Goal: Task Accomplishment & Management: Complete application form

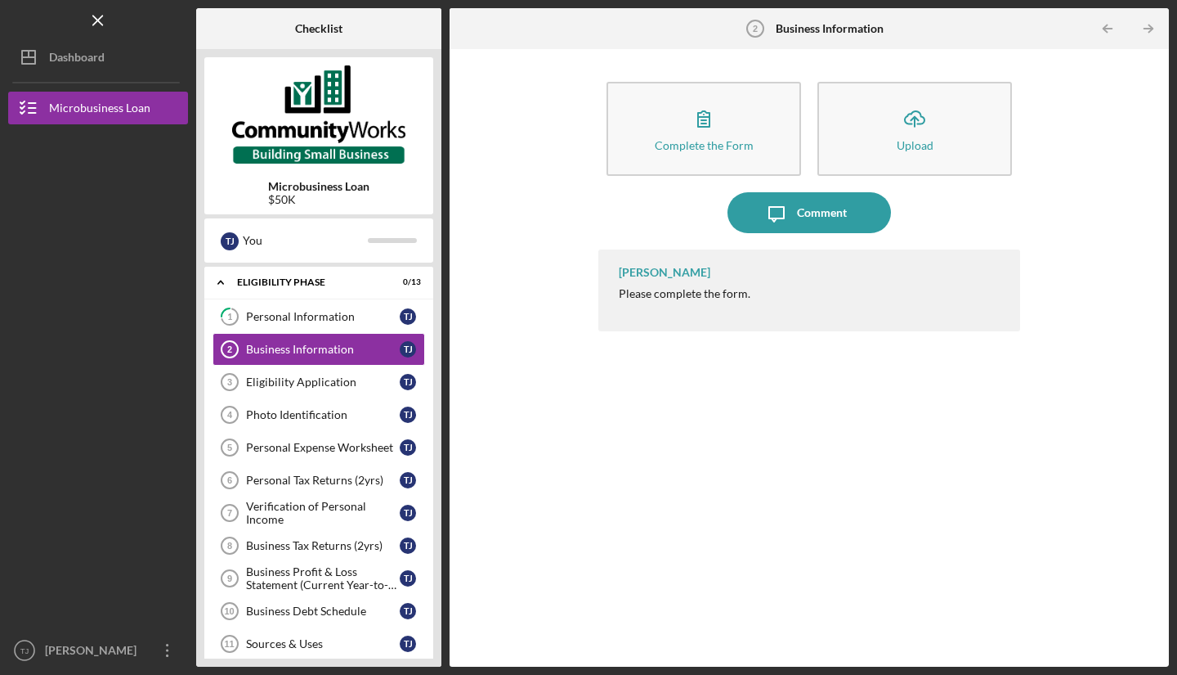
click at [287, 391] on link "Eligibility Application 3 Eligibility Application T J" at bounding box center [319, 382] width 213 height 33
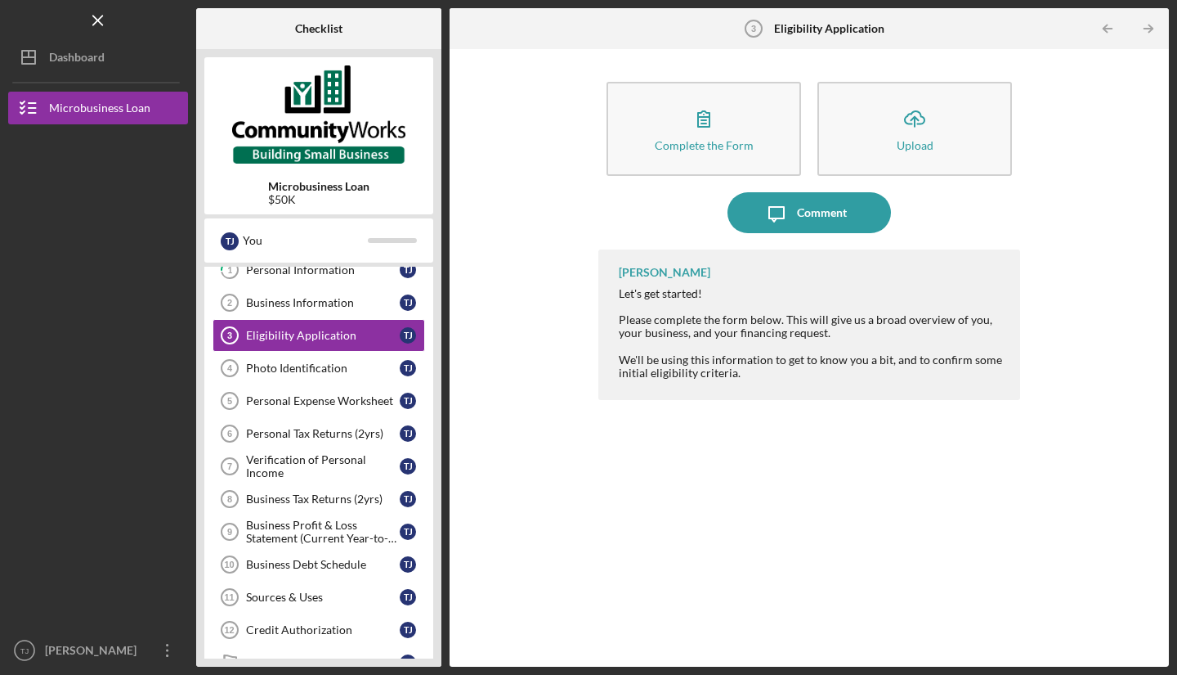
scroll to position [47, 0]
click at [361, 412] on link "Personal Expense Worksheet 5 Personal Expense Worksheet T J" at bounding box center [319, 400] width 213 height 33
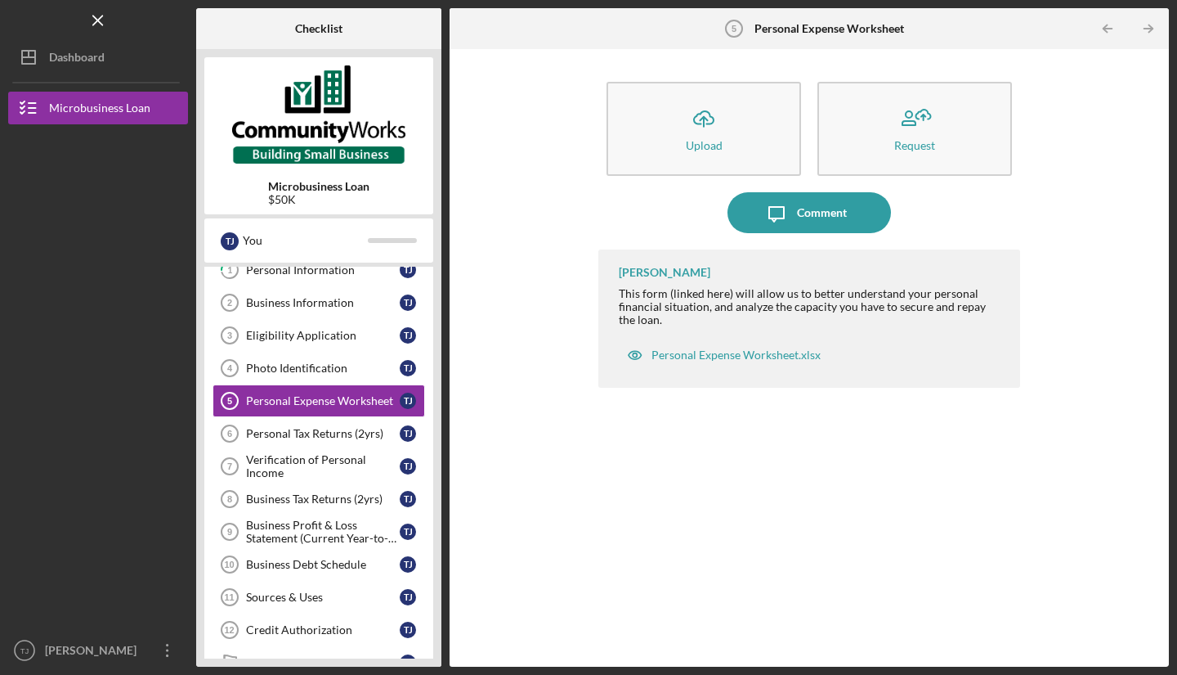
click at [335, 538] on div "Business Profit & Loss Statement (Current Year-to-Date)" at bounding box center [323, 531] width 154 height 26
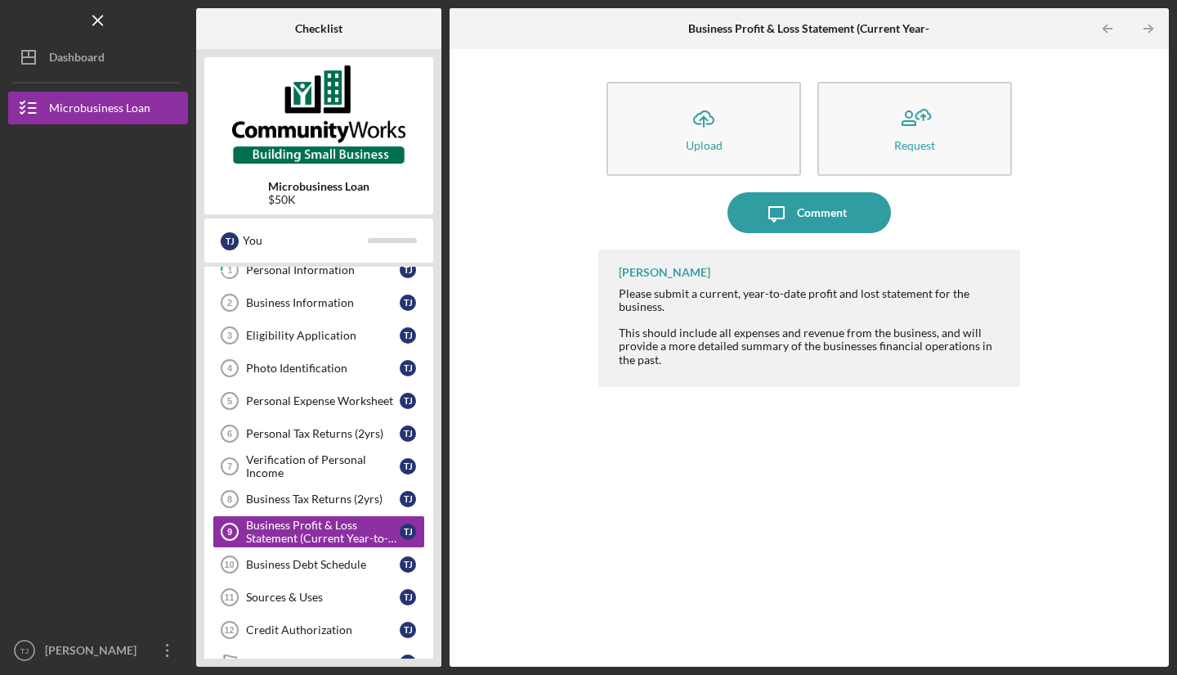
click at [357, 583] on link "Sources & Uses 11 Sources & Uses T J" at bounding box center [319, 597] width 213 height 33
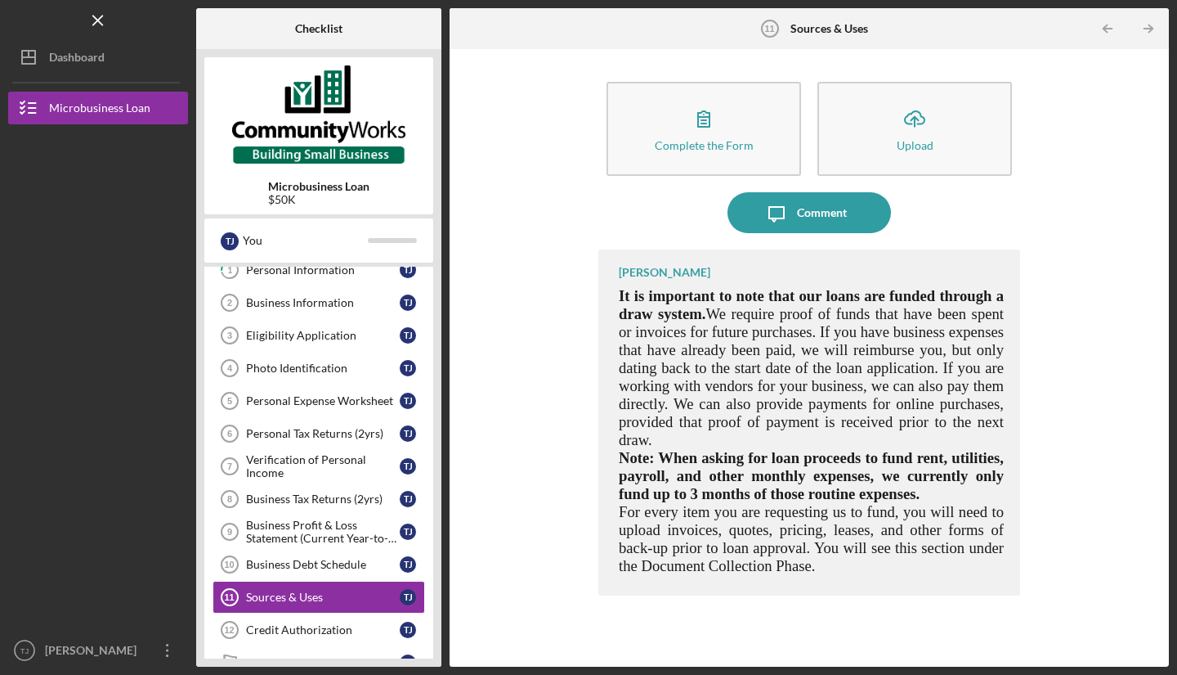
click at [250, 565] on div "Business Debt Schedule" at bounding box center [323, 564] width 154 height 13
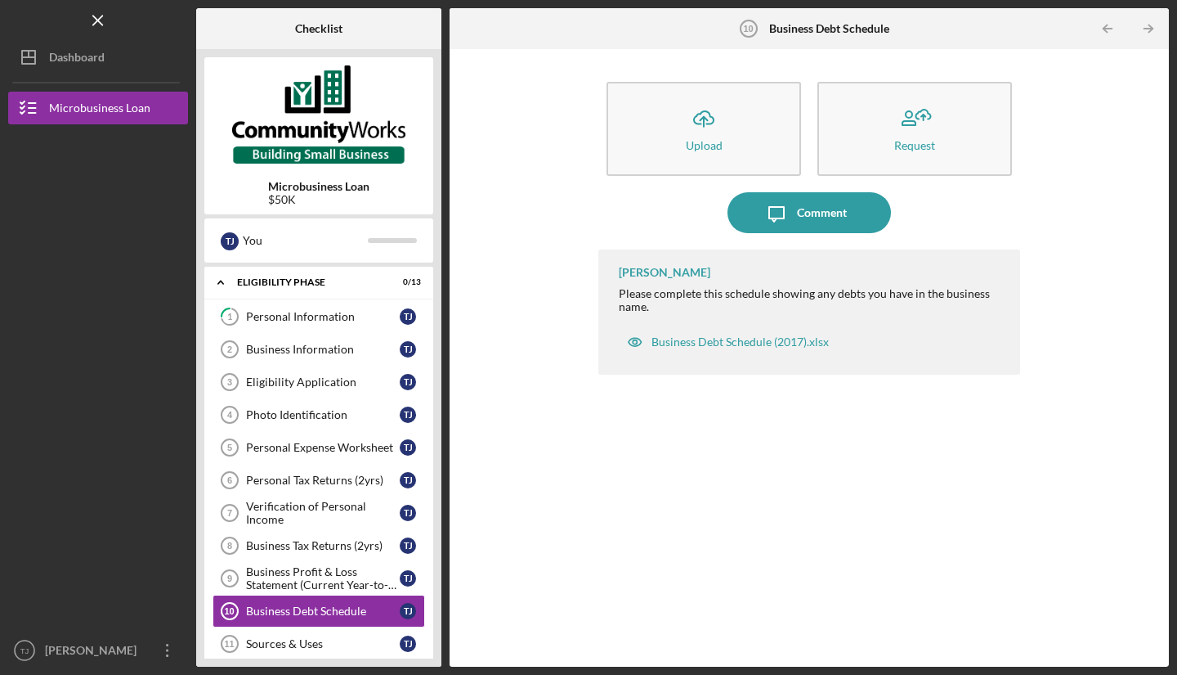
click at [270, 352] on div "Business Information" at bounding box center [323, 349] width 154 height 13
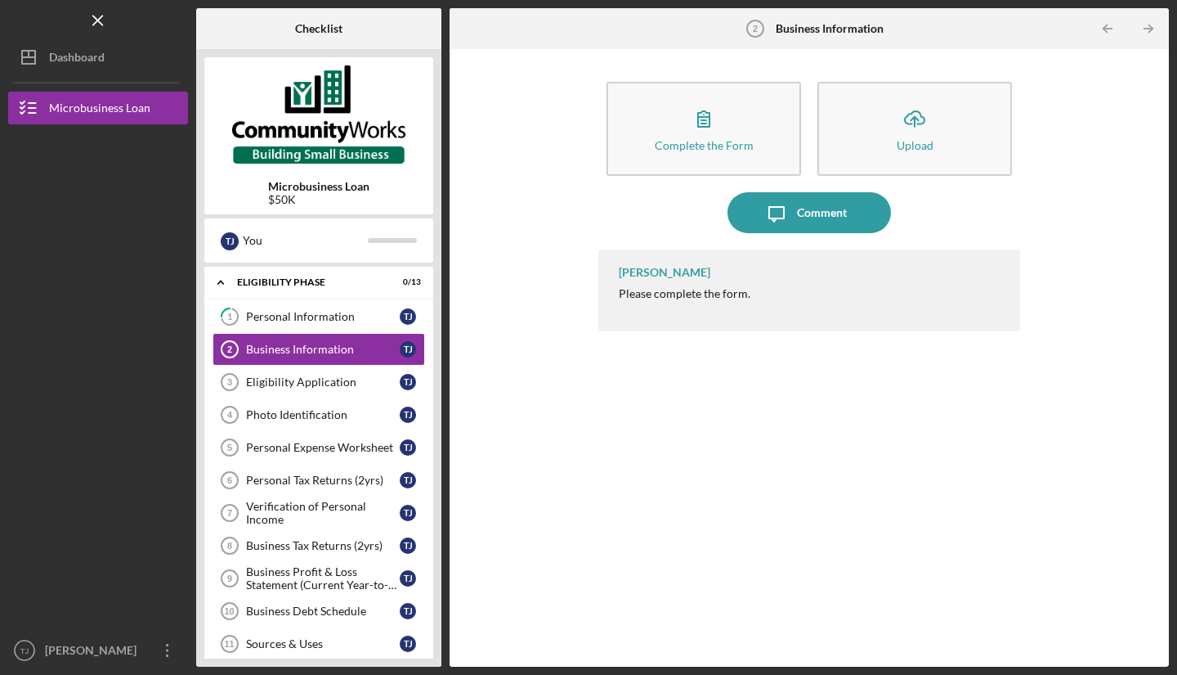
click at [270, 396] on link "Eligibility Application 3 Eligibility Application T J" at bounding box center [319, 382] width 213 height 33
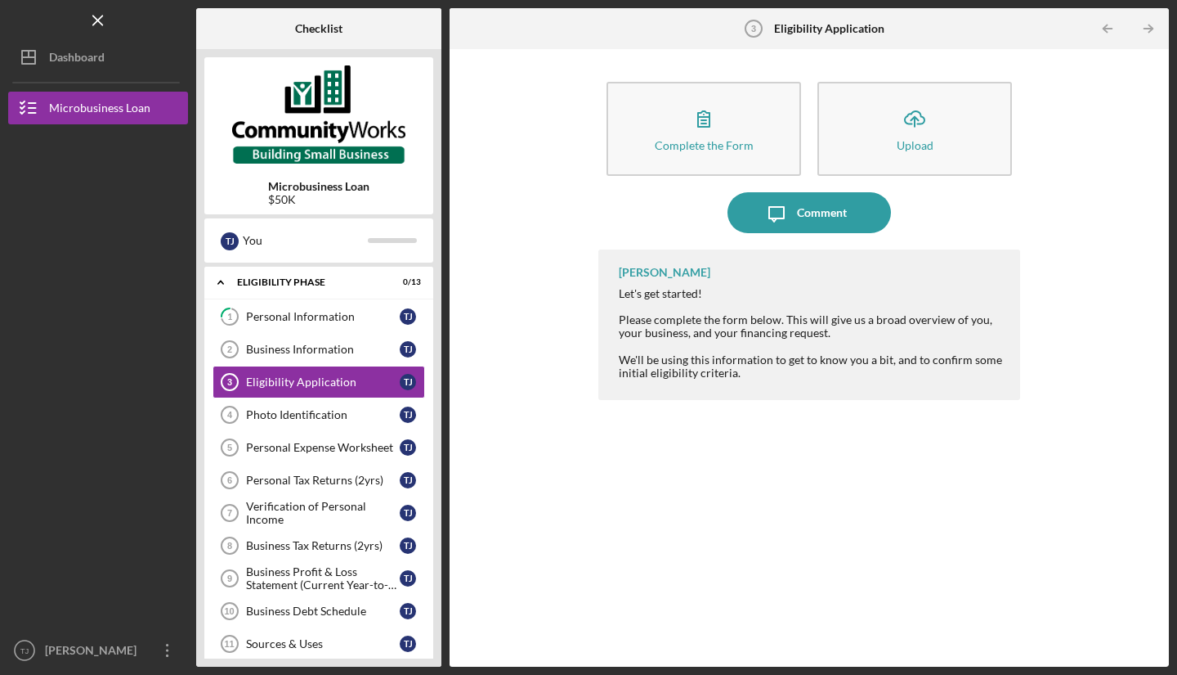
click at [258, 414] on div "Photo Identification" at bounding box center [323, 414] width 154 height 13
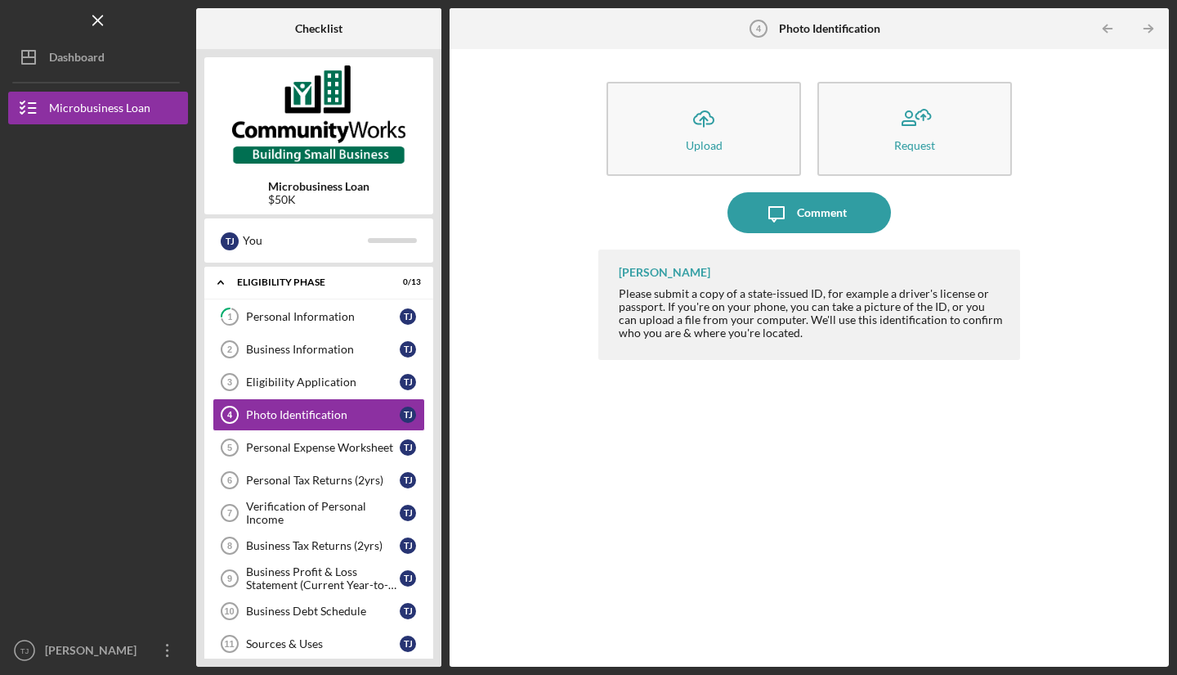
click at [361, 449] on div "Personal Expense Worksheet" at bounding box center [323, 447] width 154 height 13
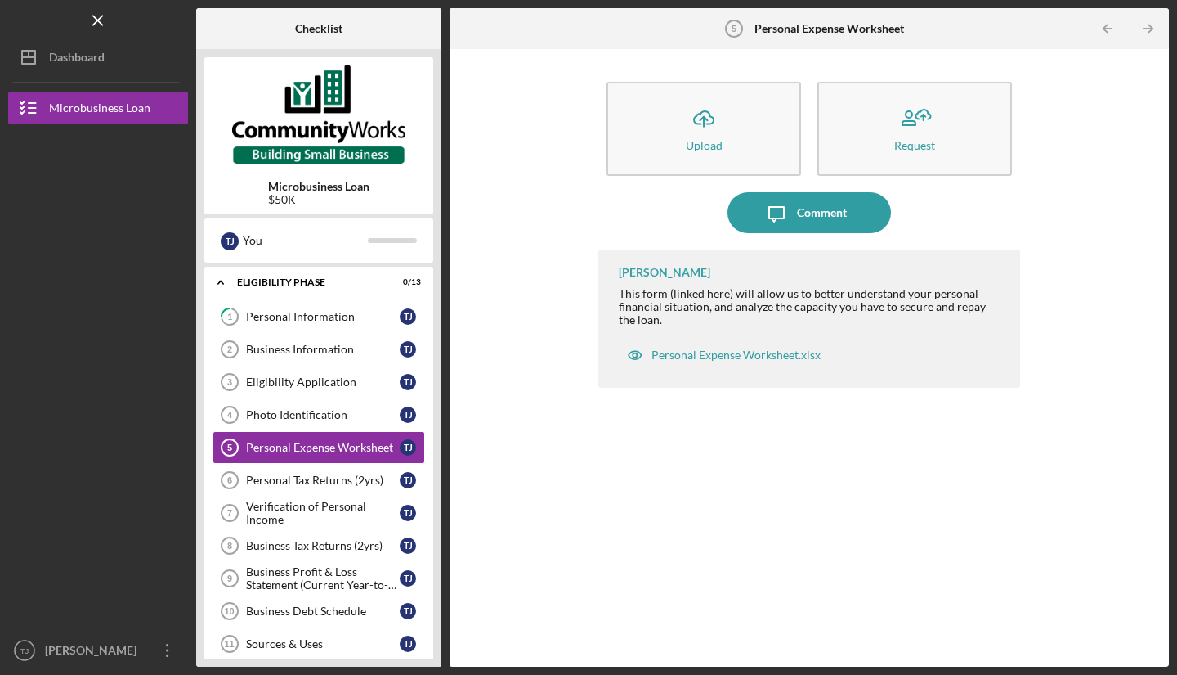
click at [264, 350] on div "Business Information" at bounding box center [323, 349] width 154 height 13
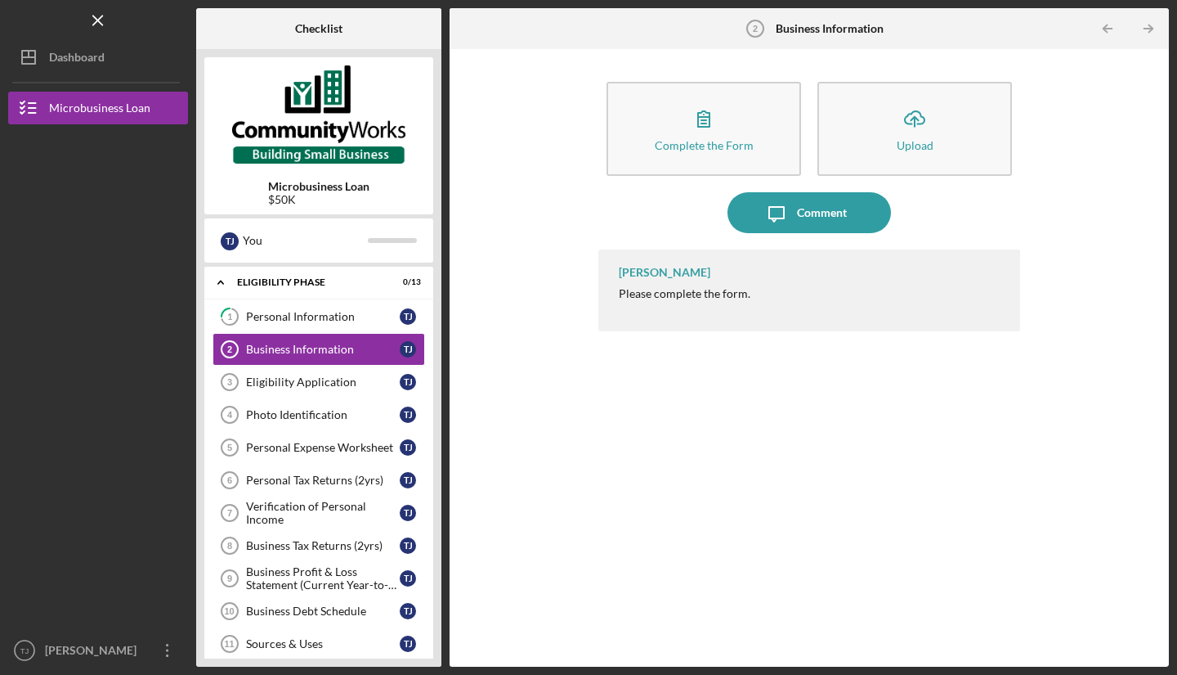
click at [268, 380] on div "Eligibility Application" at bounding box center [323, 381] width 154 height 13
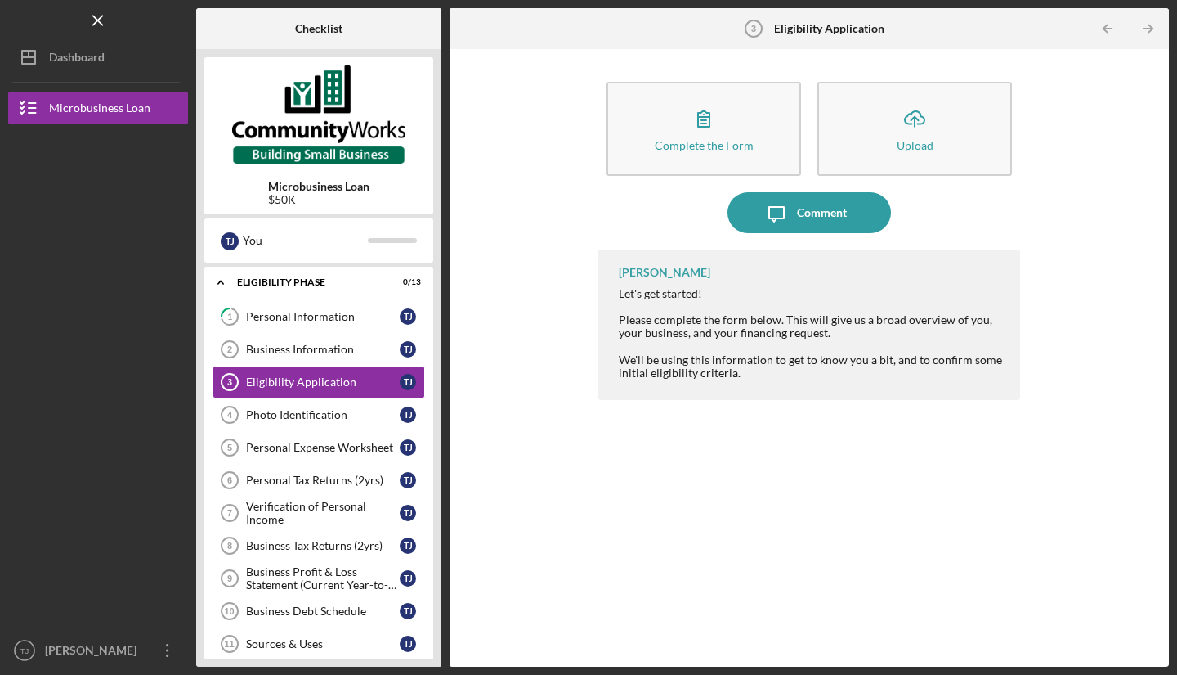
click at [265, 422] on link "Photo Identification 4 Photo Identification T J" at bounding box center [319, 414] width 213 height 33
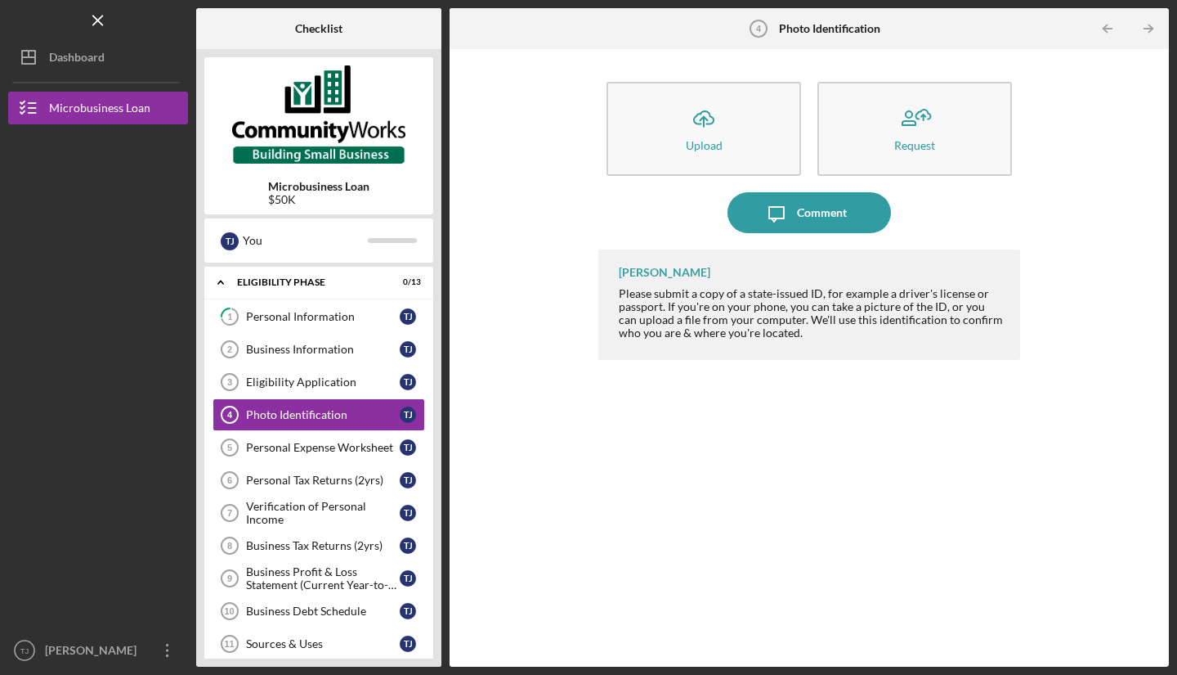
click at [271, 451] on div "Personal Expense Worksheet" at bounding box center [323, 447] width 154 height 13
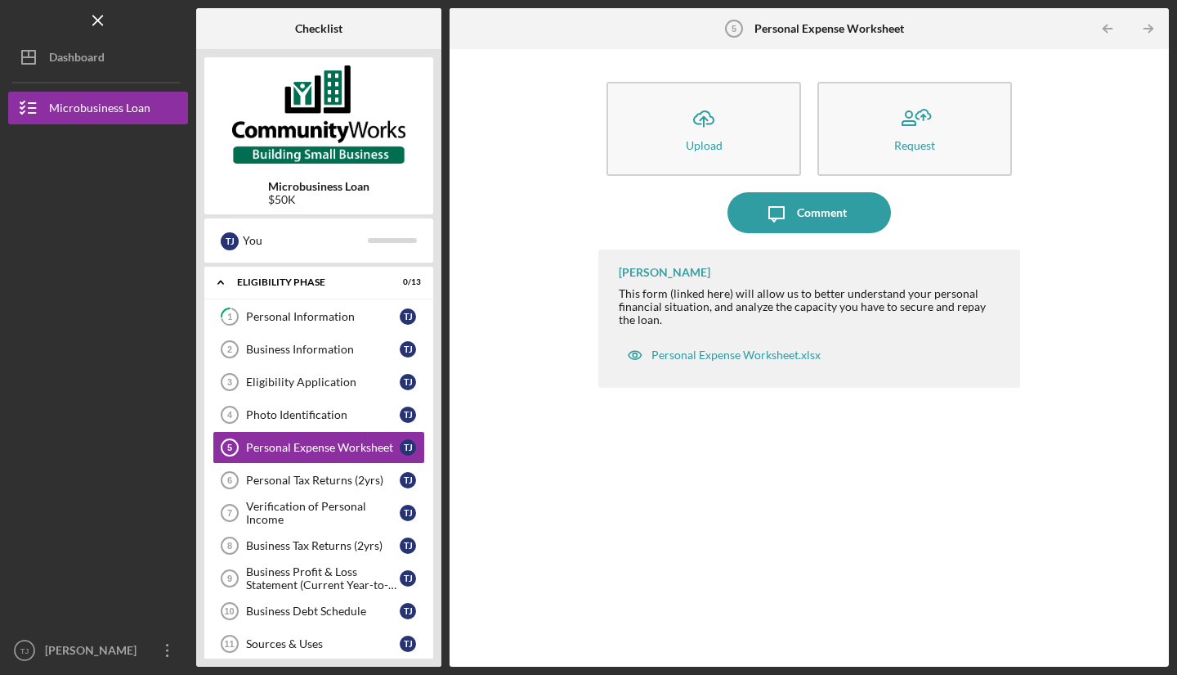
click at [272, 481] on div "Personal Tax Returns (2yrs)" at bounding box center [323, 479] width 154 height 13
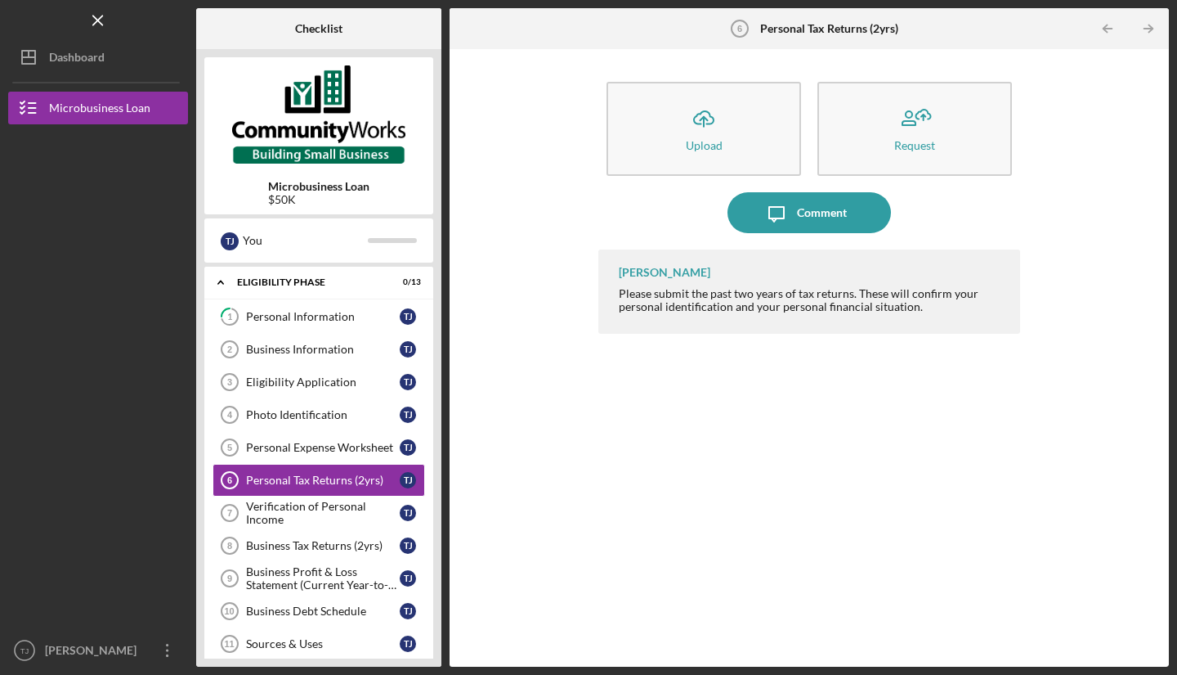
click at [281, 503] on div "Verification of Personal Income" at bounding box center [323, 513] width 154 height 26
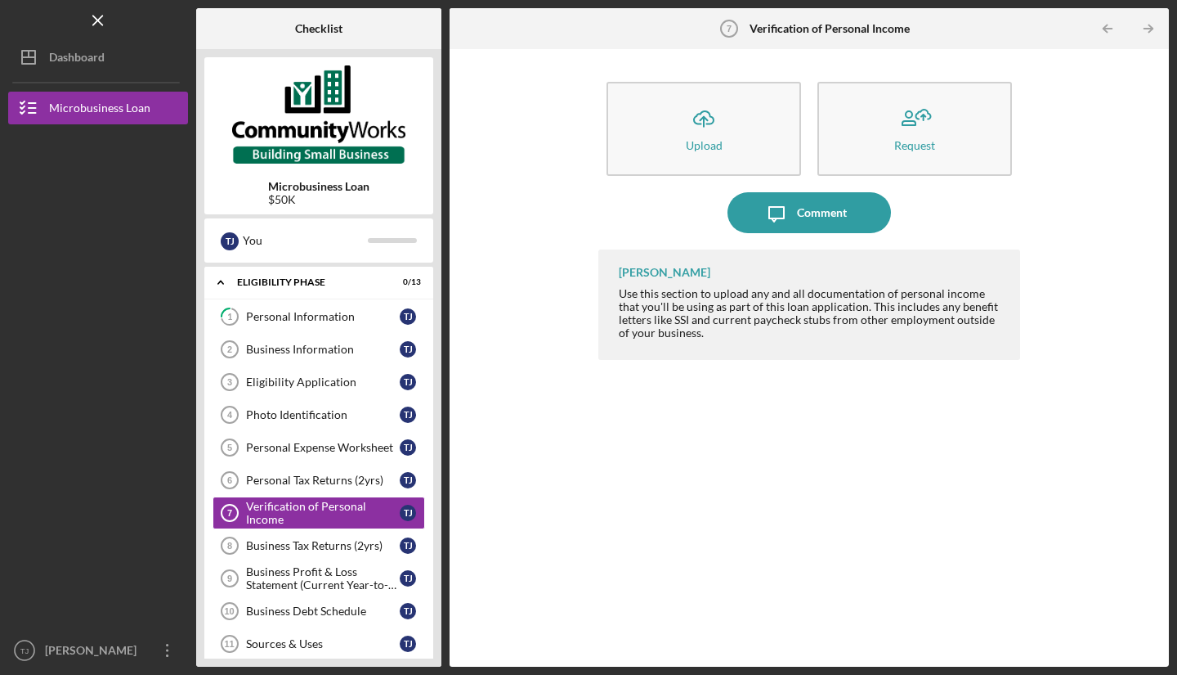
click at [272, 554] on link "Business Tax Returns (2yrs) 8 Business Tax Returns (2yrs) T J" at bounding box center [319, 545] width 213 height 33
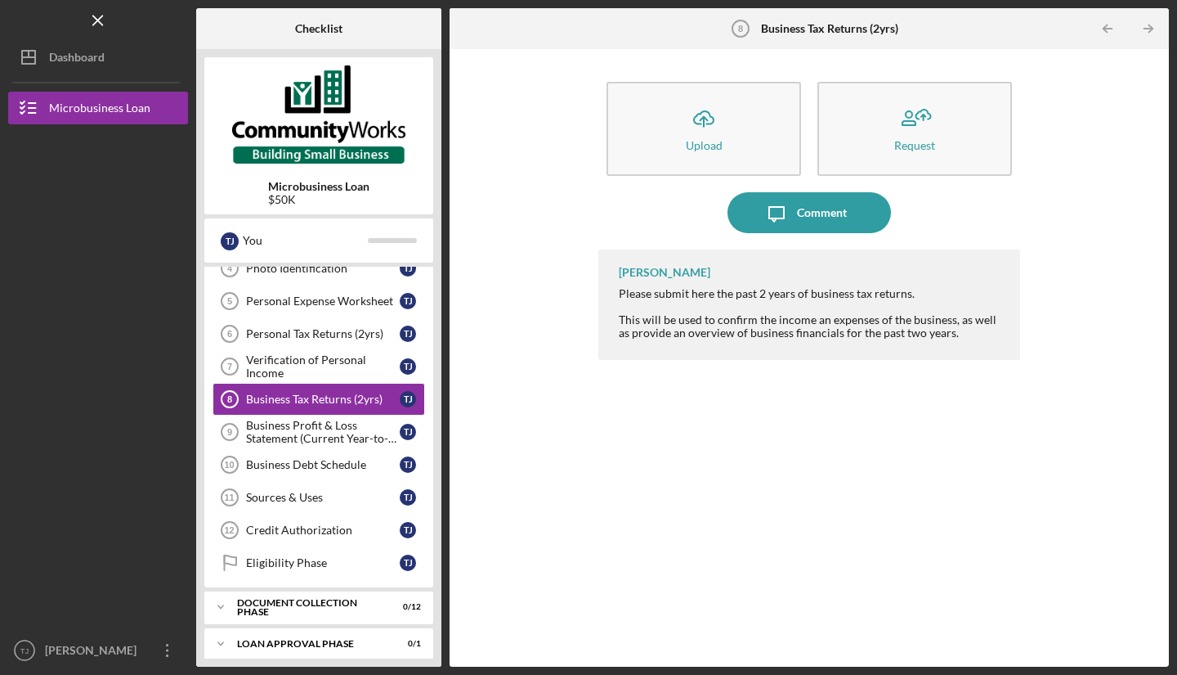
scroll to position [163, 0]
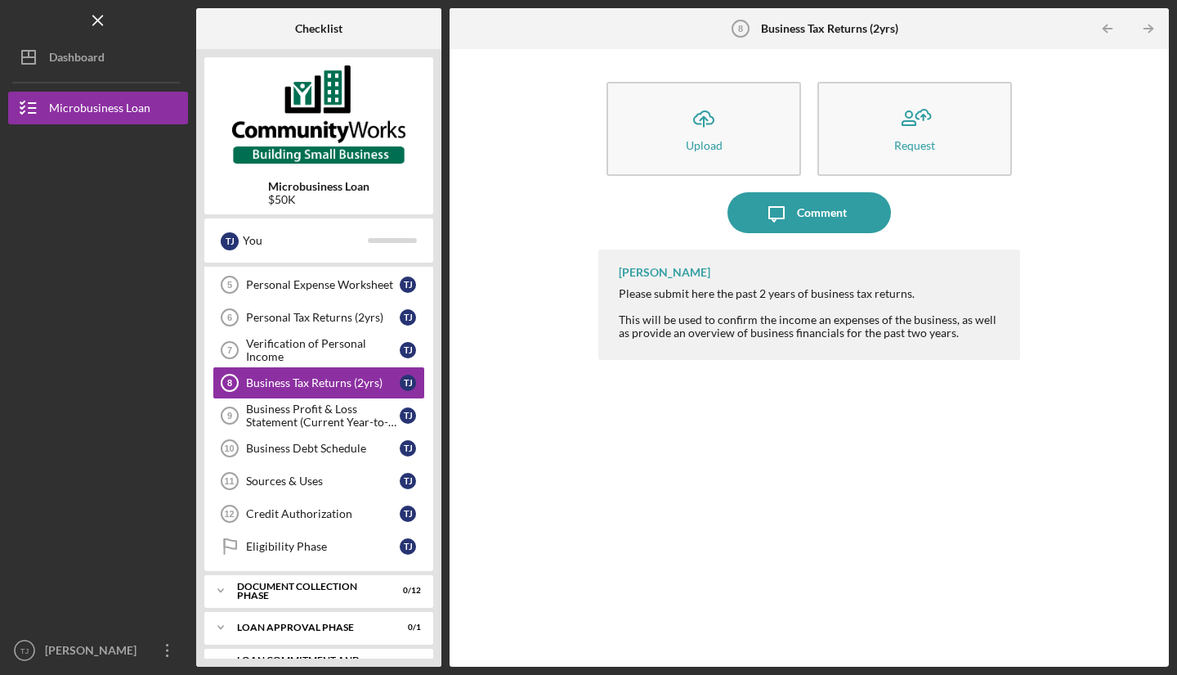
click at [262, 467] on link "Sources & Uses 11 Sources & Uses T J" at bounding box center [319, 480] width 213 height 33
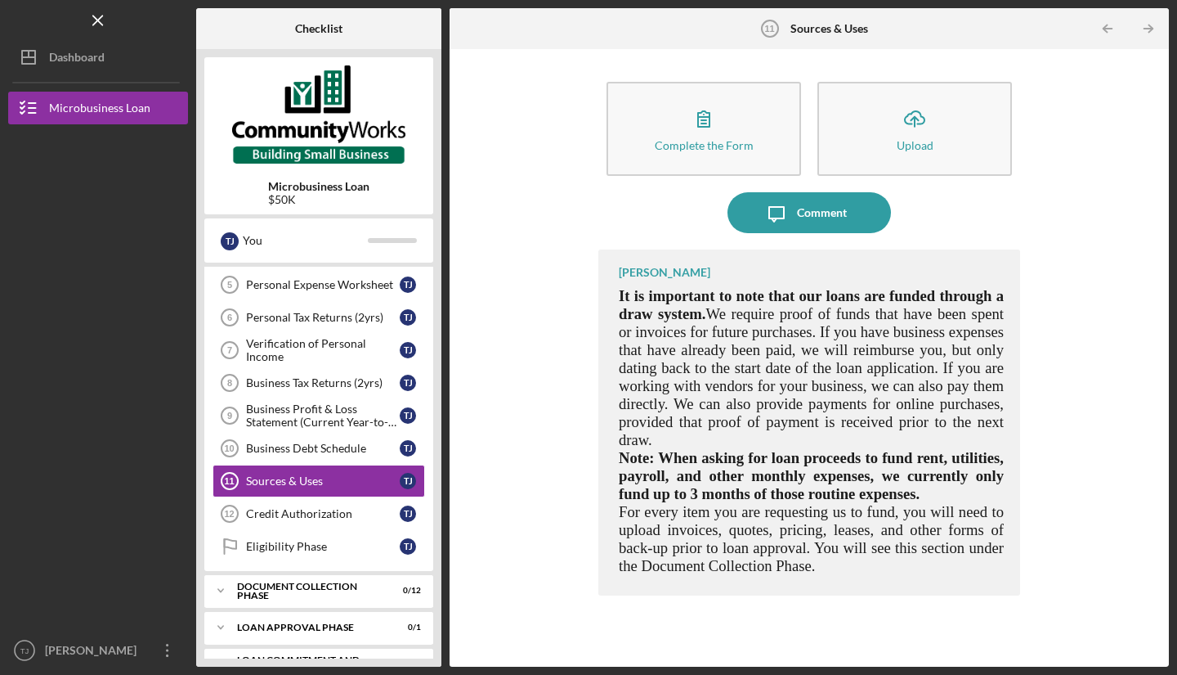
click at [249, 518] on div "Credit Authorization" at bounding box center [323, 513] width 154 height 13
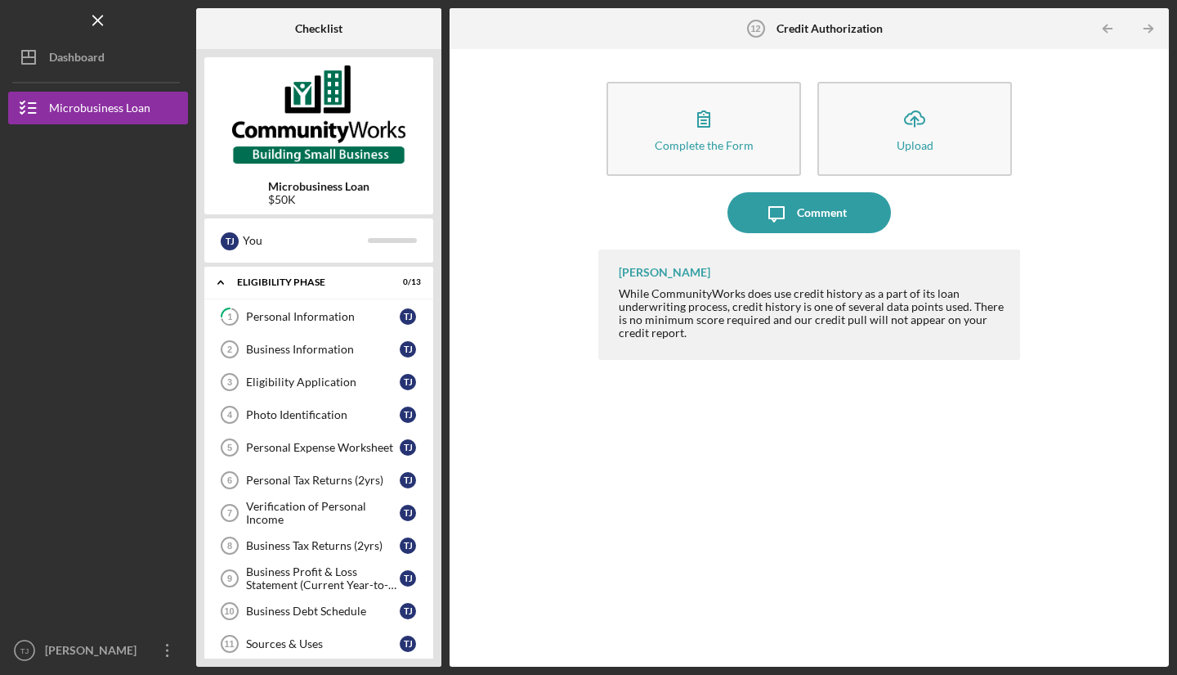
click at [260, 363] on link "Business Information 2 Business Information T J" at bounding box center [319, 349] width 213 height 33
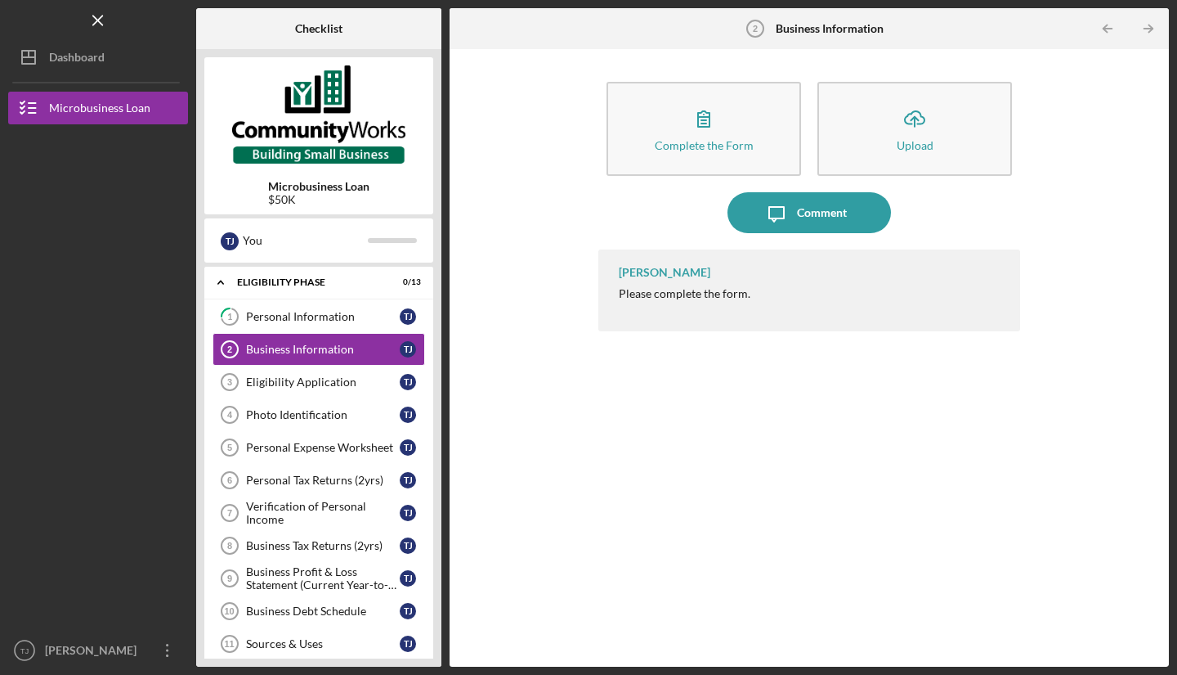
click at [79, 395] on div at bounding box center [98, 506] width 180 height 255
